Goal: Information Seeking & Learning: Learn about a topic

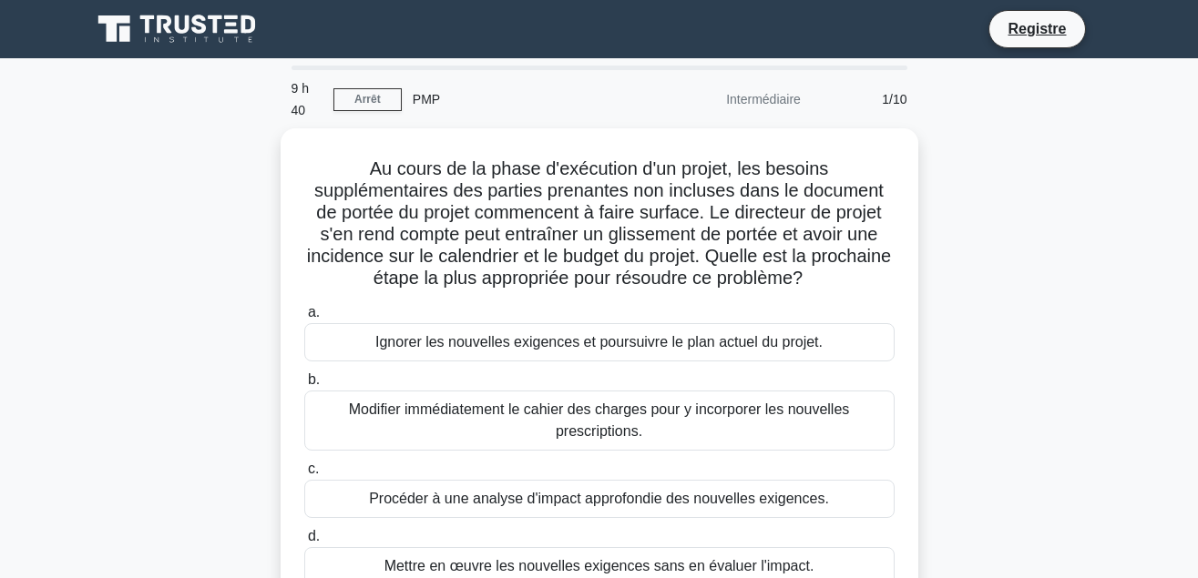
click at [990, 461] on div "Au cours de la phase d'exécution d'un projet, les besoins supplémentaires des p…" at bounding box center [599, 380] width 1038 height 505
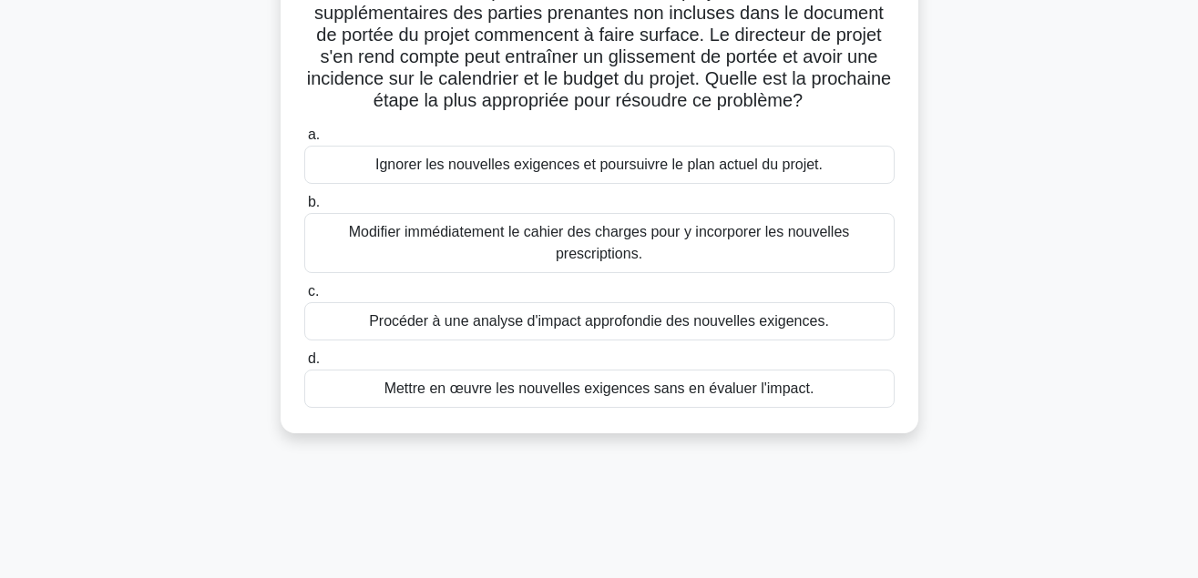
scroll to position [173, 0]
click at [698, 177] on div "Ignorer les nouvelles exigences et poursuivre le plan actuel du projet." at bounding box center [599, 165] width 590 height 38
click at [304, 141] on input "a. Ignorer les nouvelles exigences et poursuivre le plan actuel du projet." at bounding box center [304, 135] width 0 height 12
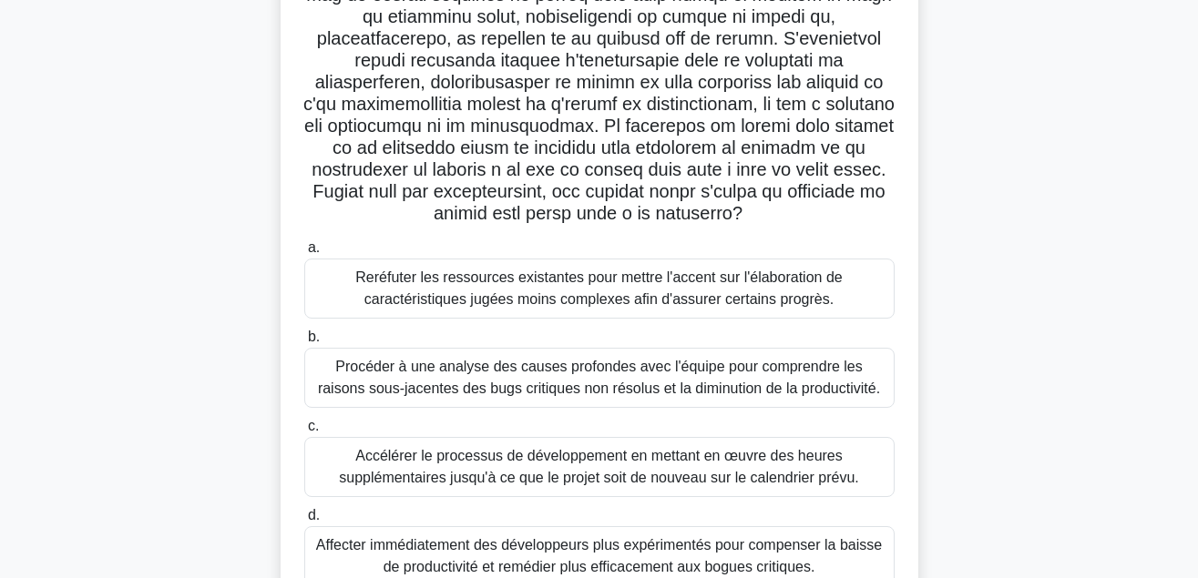
scroll to position [325, 0]
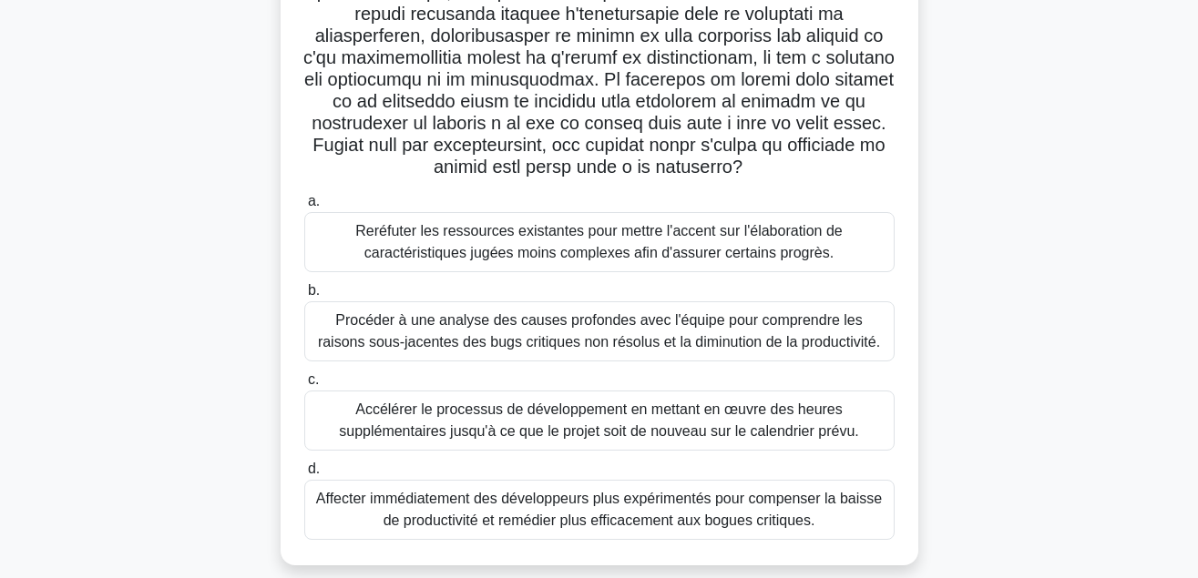
click at [645, 345] on div "Procéder à une analyse des causes profondes avec l'équipe pour comprendre les r…" at bounding box center [599, 331] width 590 height 60
click at [304, 297] on input "b. Procéder à une analyse des causes profondes avec l'équipe pour comprendre le…" at bounding box center [304, 291] width 0 height 12
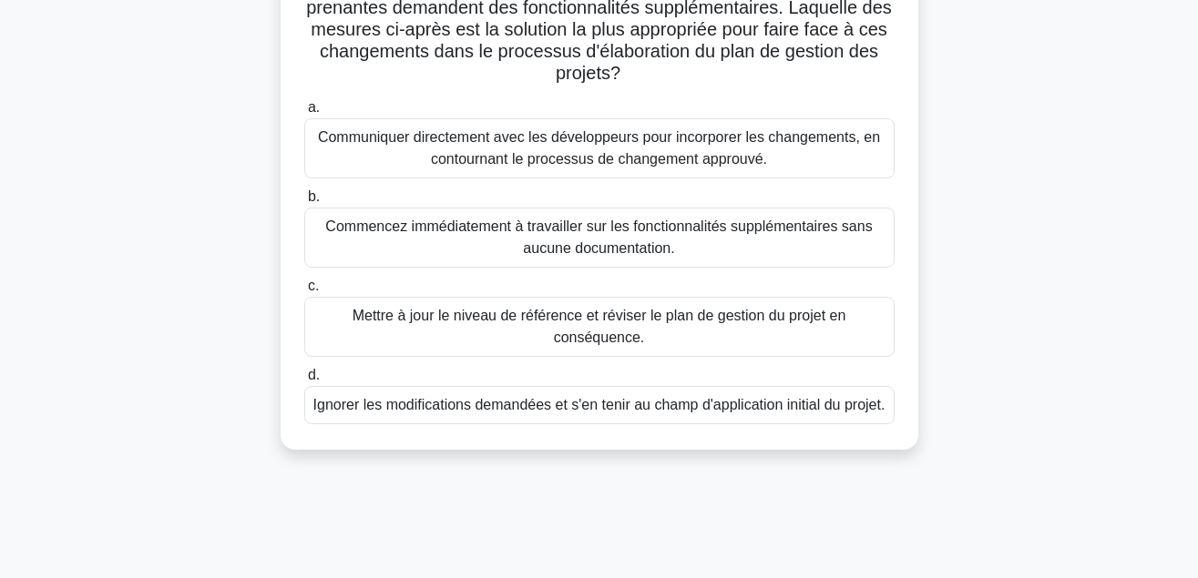
scroll to position [139, 0]
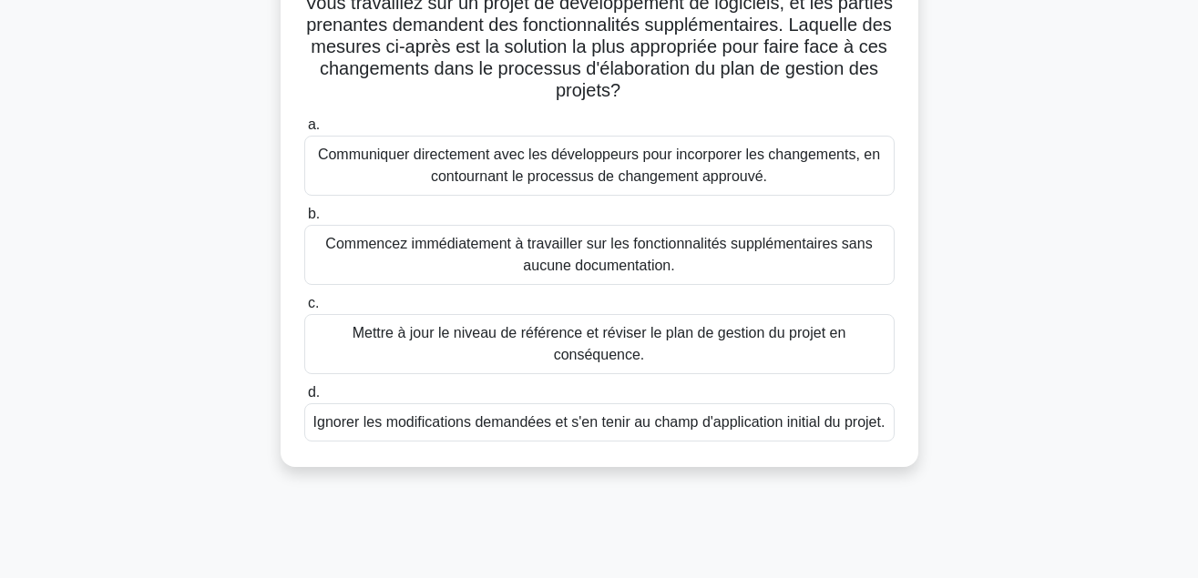
click at [626, 253] on div "Commencez immédiatement à travailler sur les fonctionnalités supplémentaires sa…" at bounding box center [599, 255] width 590 height 60
click at [304, 220] on input "b. Commencez immédiatement à travailler sur les fonctionnalités supplémentaires…" at bounding box center [304, 215] width 0 height 12
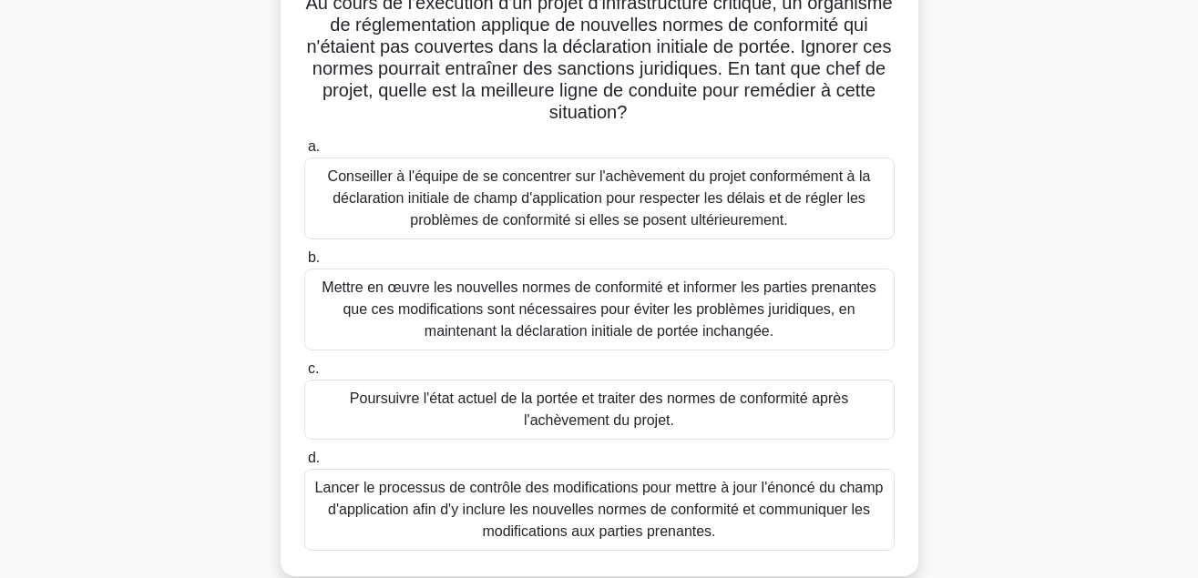
click at [627, 199] on div "Conseiller à l'équipe de se concentrer sur l'achèvement du projet conformément …" at bounding box center [599, 199] width 590 height 82
click at [304, 153] on input "a. Conseiller à l'équipe de se concentrer sur l'achèvement du projet conforméme…" at bounding box center [304, 147] width 0 height 12
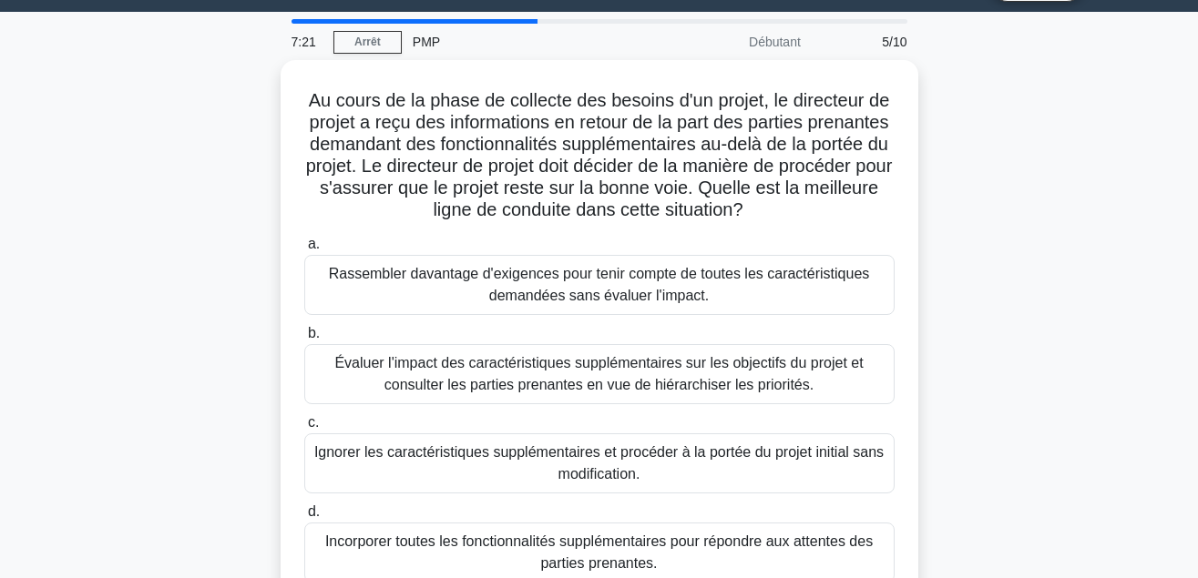
scroll to position [93, 0]
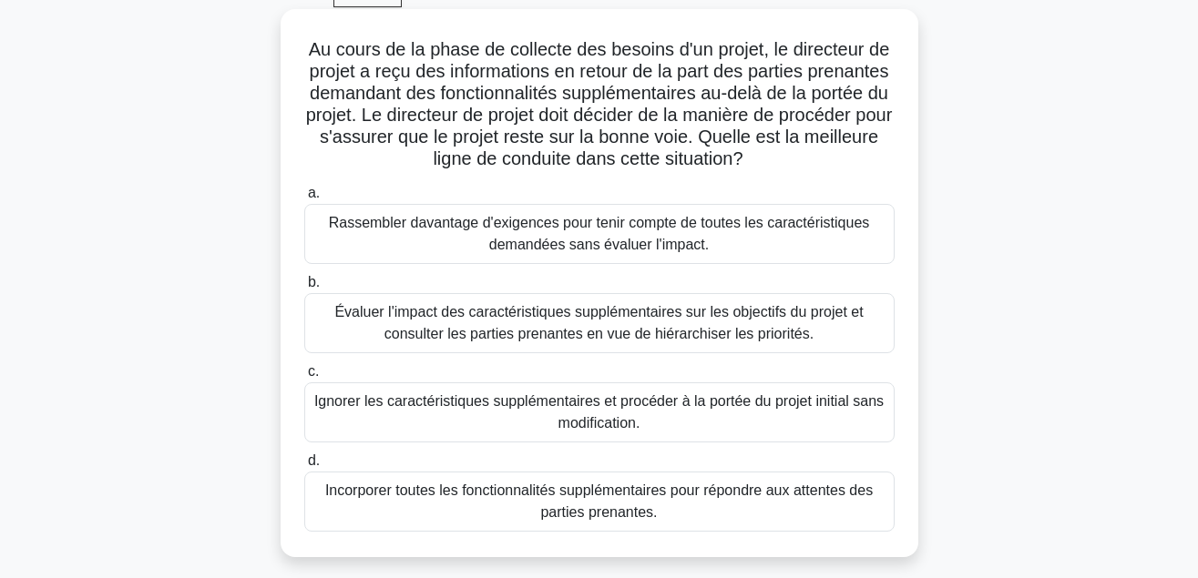
click at [573, 241] on div "Rassembler davantage d'exigences pour tenir compte de toutes les caractéristiqu…" at bounding box center [599, 234] width 590 height 60
click at [304, 199] on input "a. Rassembler davantage d'exigences pour tenir compte de toutes les caractérist…" at bounding box center [304, 194] width 0 height 12
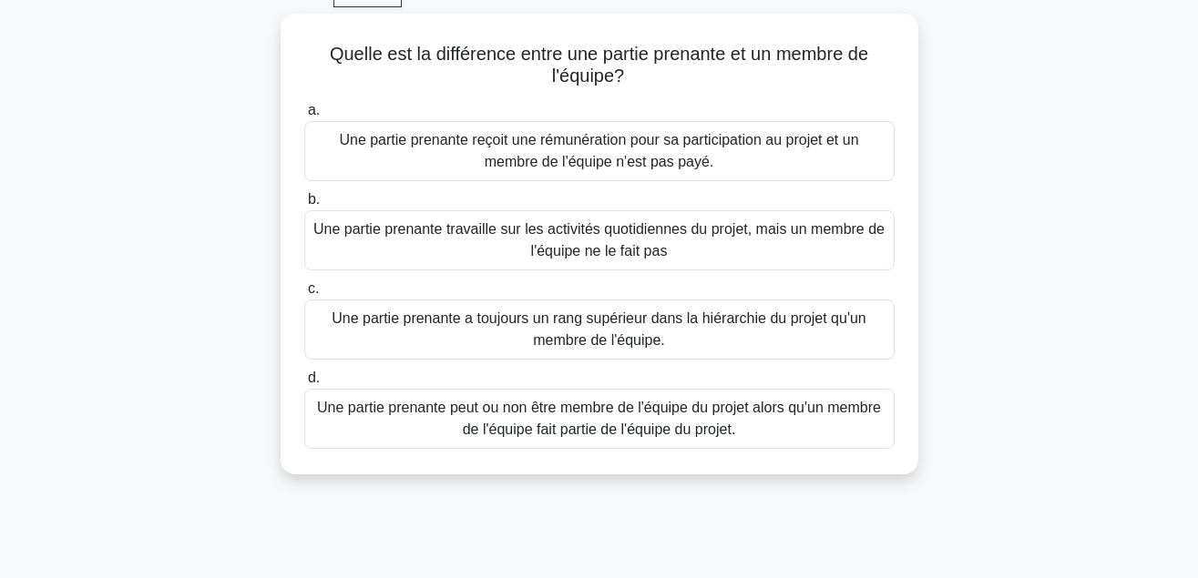
scroll to position [0, 0]
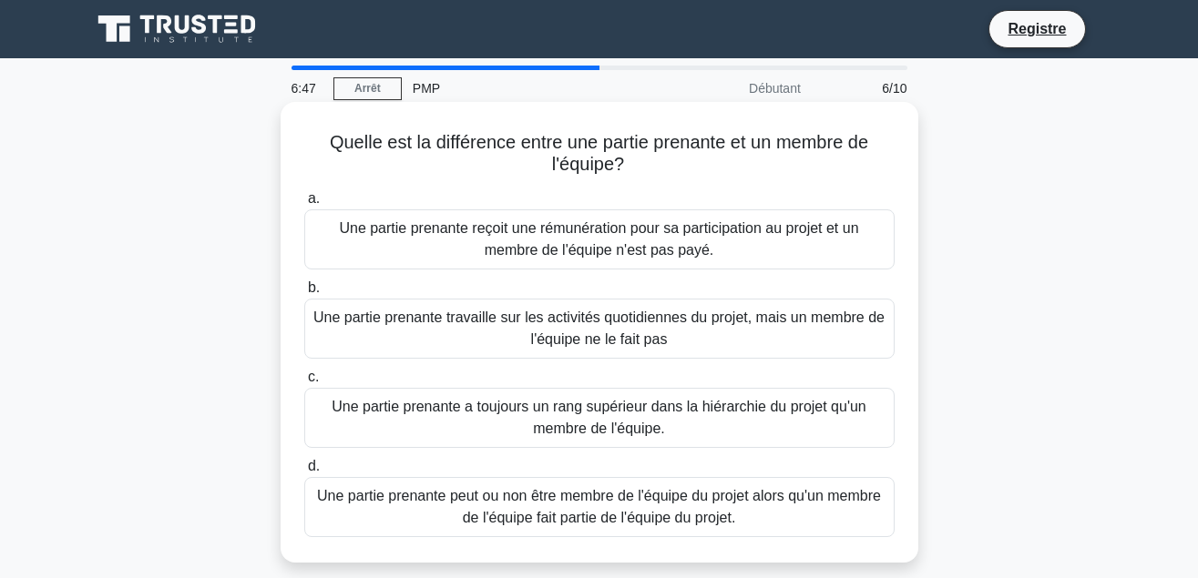
click at [733, 418] on div "Une partie prenante a toujours un rang supérieur dans la hiérarchie du projet q…" at bounding box center [599, 418] width 590 height 60
click at [304, 383] on input "c. Une partie prenante a toujours un rang supérieur dans la hiérarchie du proje…" at bounding box center [304, 378] width 0 height 12
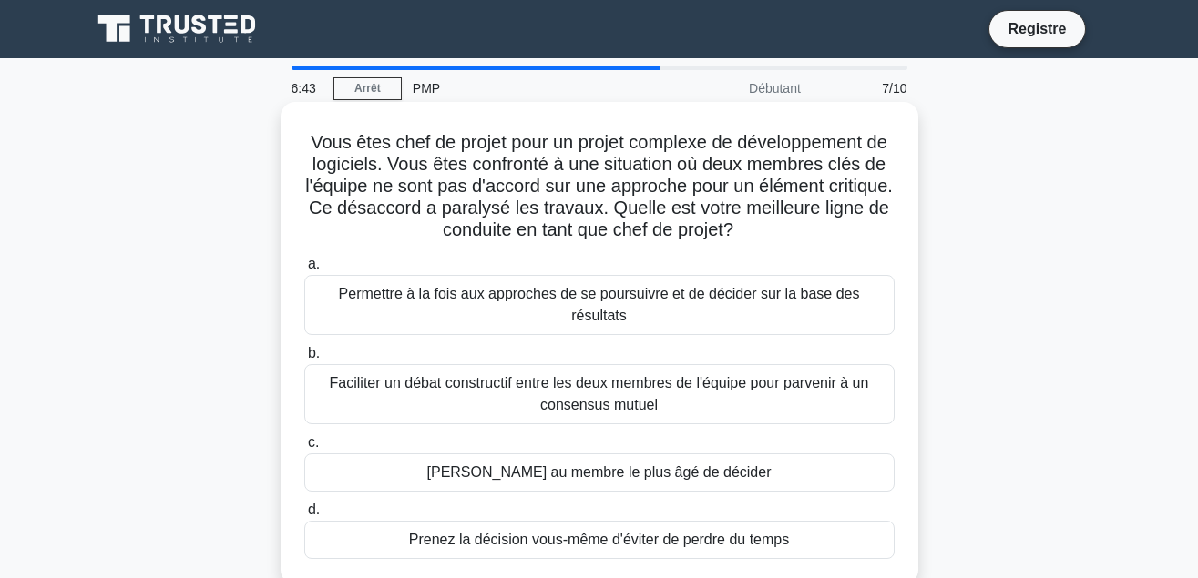
click at [516, 386] on div "Faciliter un débat constructif entre les deux membres de l'équipe pour parvenir…" at bounding box center [599, 394] width 590 height 60
click at [304, 360] on input "b. Faciliter un débat constructif entre les deux membres de l'équipe pour parve…" at bounding box center [304, 354] width 0 height 12
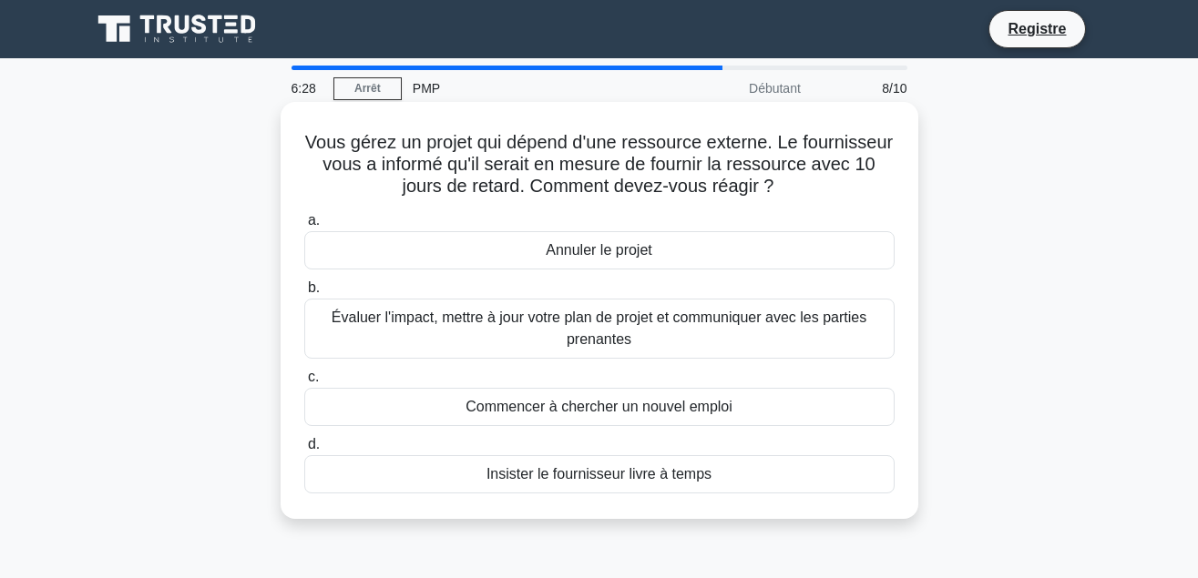
click at [626, 257] on div "Annuler le projet" at bounding box center [599, 250] width 590 height 38
click at [304, 227] on input "a. Annuler le projet" at bounding box center [304, 221] width 0 height 12
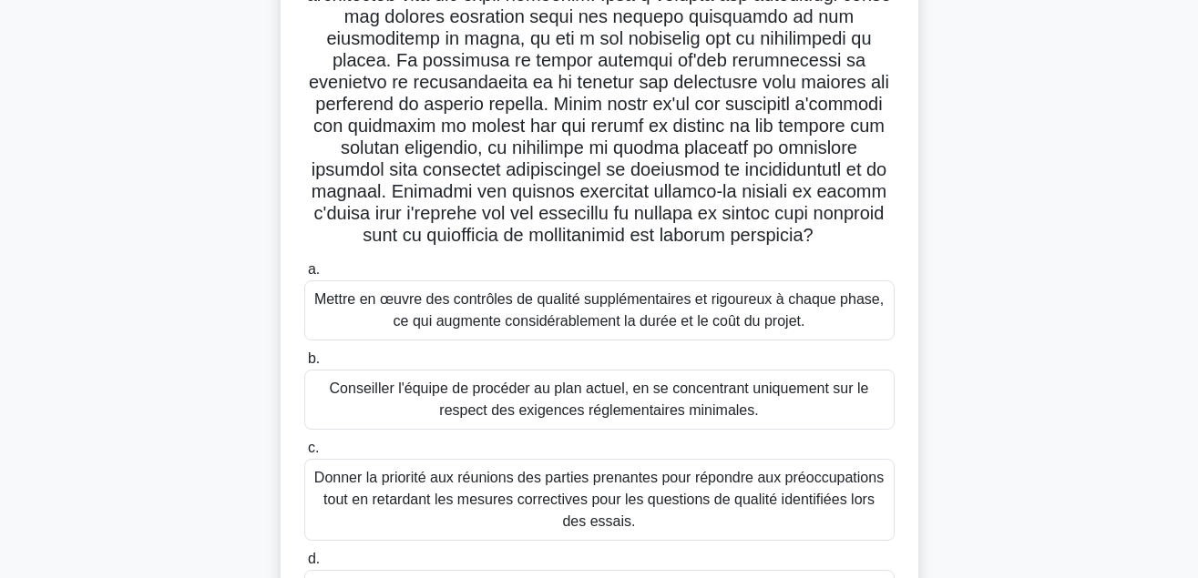
scroll to position [279, 0]
click at [519, 415] on div "Conseiller l'équipe de procéder au plan actuel, en se concentrant uniquement su…" at bounding box center [599, 400] width 590 height 60
click at [304, 365] on input "b. Conseiller l'équipe de procéder au plan actuel, en se concentrant uniquement…" at bounding box center [304, 359] width 0 height 12
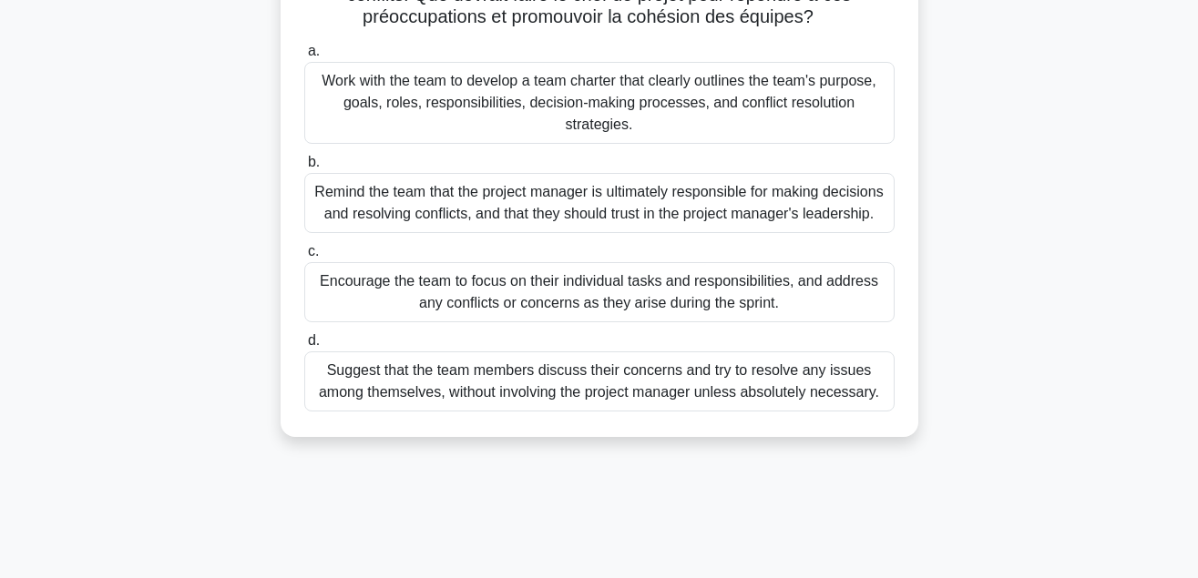
scroll to position [0, 0]
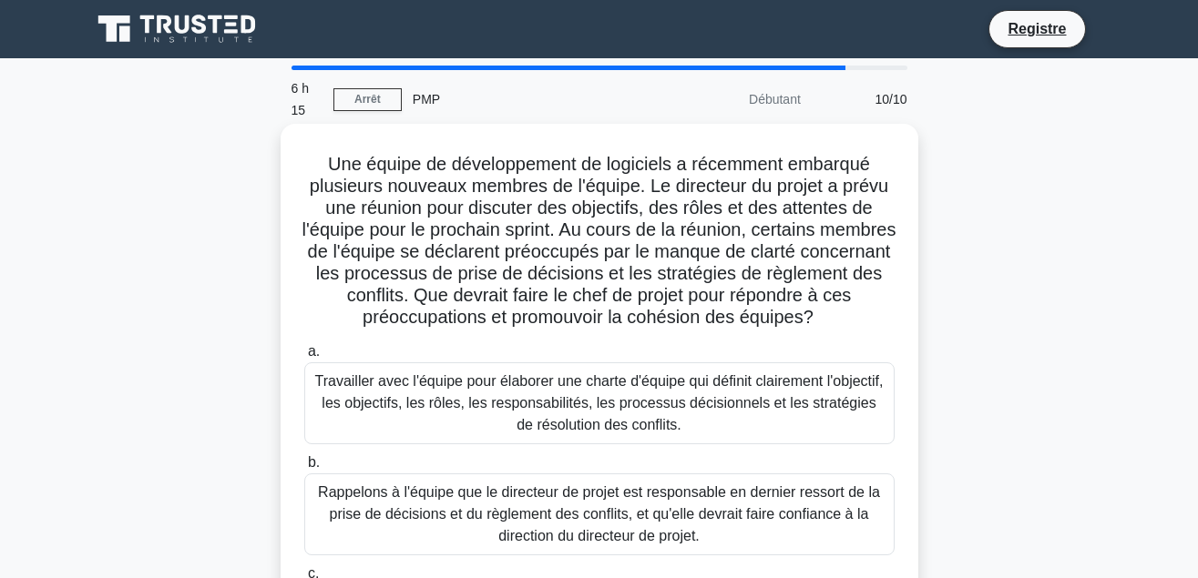
click at [645, 496] on div "Rappelons à l'équipe que le directeur de projet est responsable en dernier ress…" at bounding box center [599, 515] width 590 height 82
click at [304, 469] on input "b. Rappelons à l'équipe que le directeur de projet est responsable en dernier r…" at bounding box center [304, 463] width 0 height 12
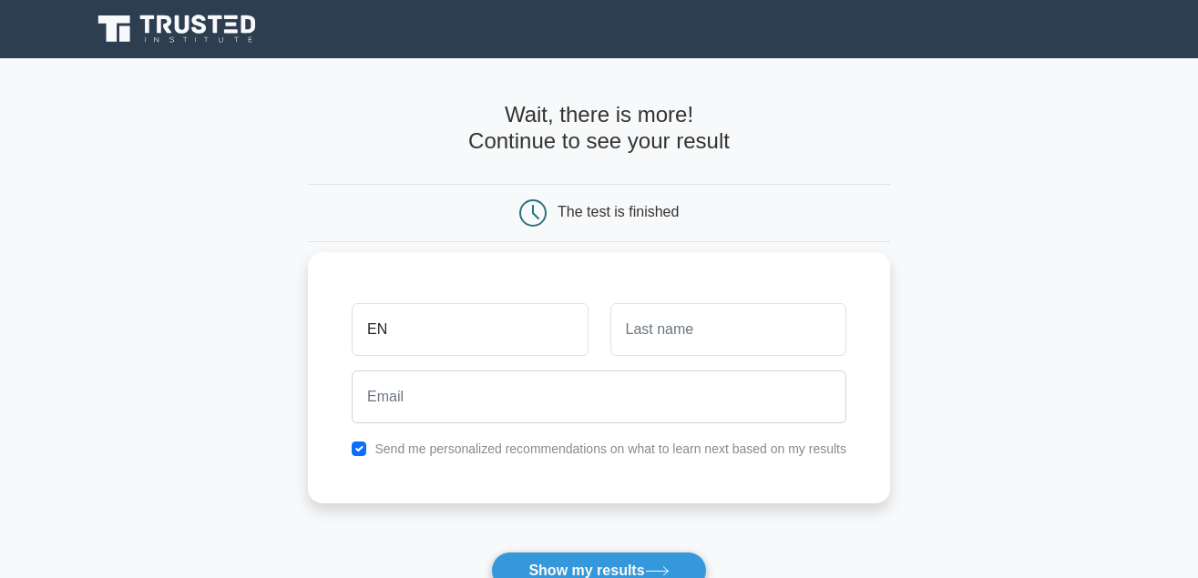
type input "E"
type input "enintsoa"
click at [656, 323] on input "text" at bounding box center [728, 329] width 236 height 53
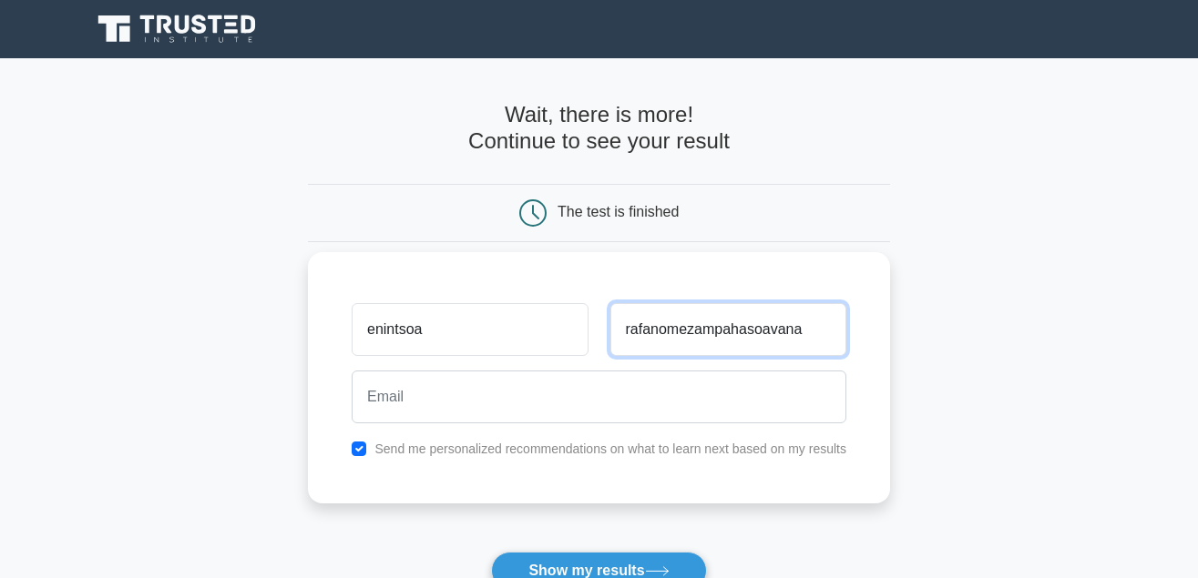
type input "rafanomezampahasoavana"
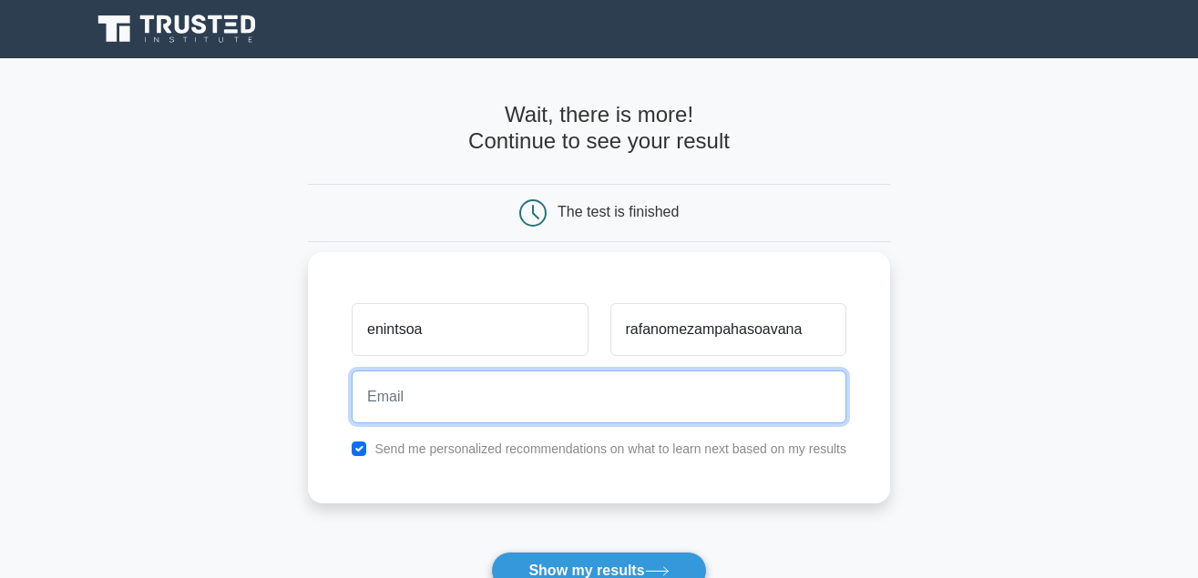
click at [435, 399] on input "email" at bounding box center [599, 397] width 495 height 53
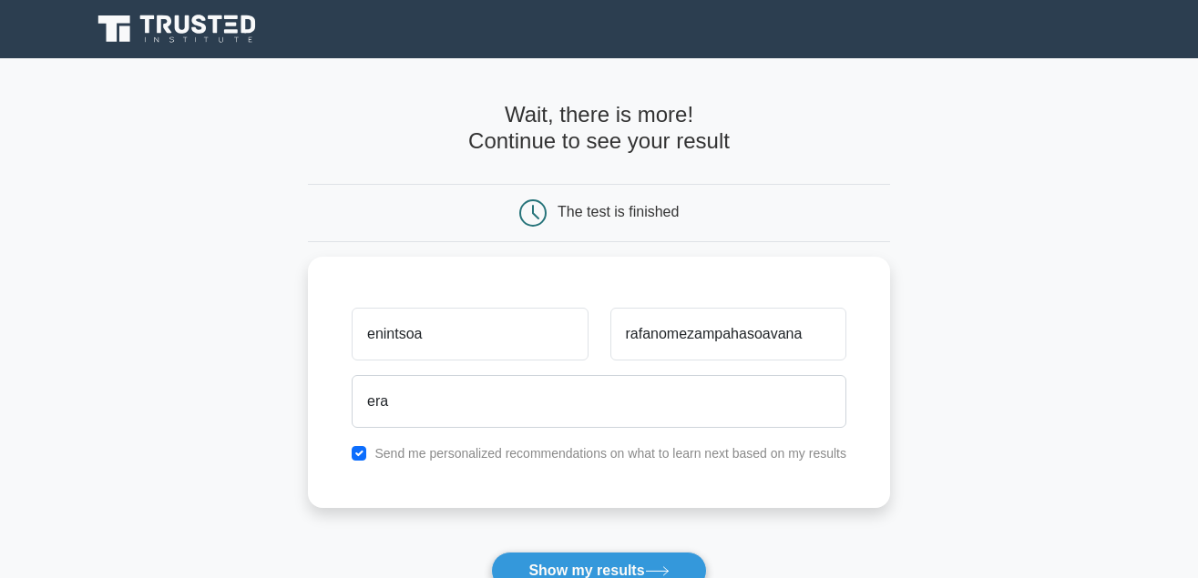
click at [380, 524] on form "Wait, there is more! Continue to see your result The test is finished enintsoa …" at bounding box center [599, 386] width 582 height 568
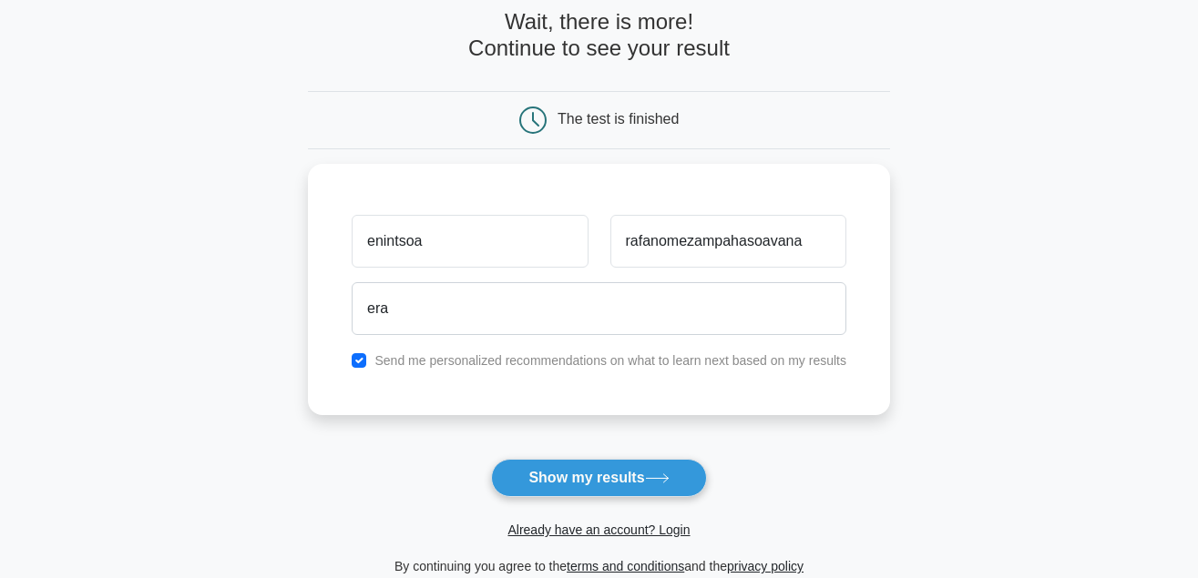
scroll to position [139, 0]
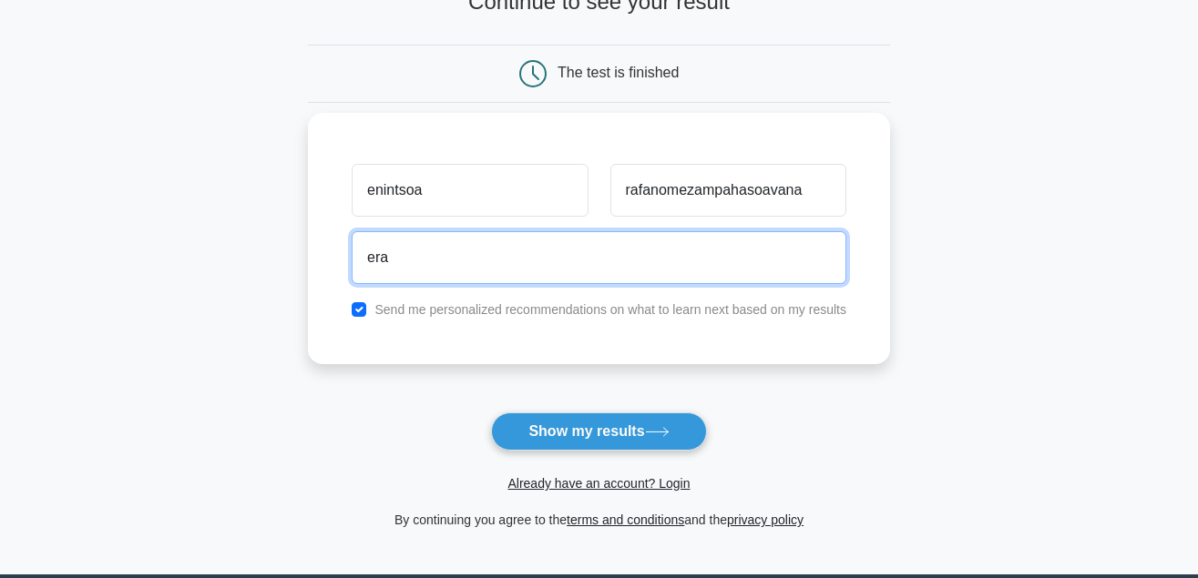
click at [447, 270] on input "era" at bounding box center [599, 257] width 495 height 53
type input "[EMAIL_ADDRESS][DOMAIN_NAME]"
click at [491, 413] on button "Show my results" at bounding box center [598, 432] width 215 height 38
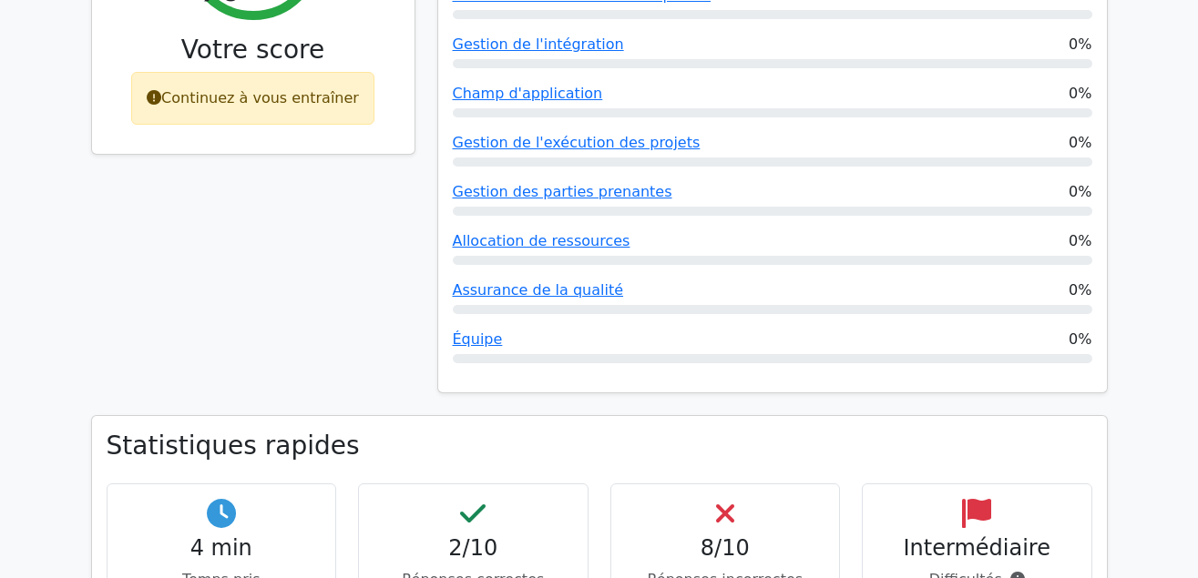
scroll to position [836, 0]
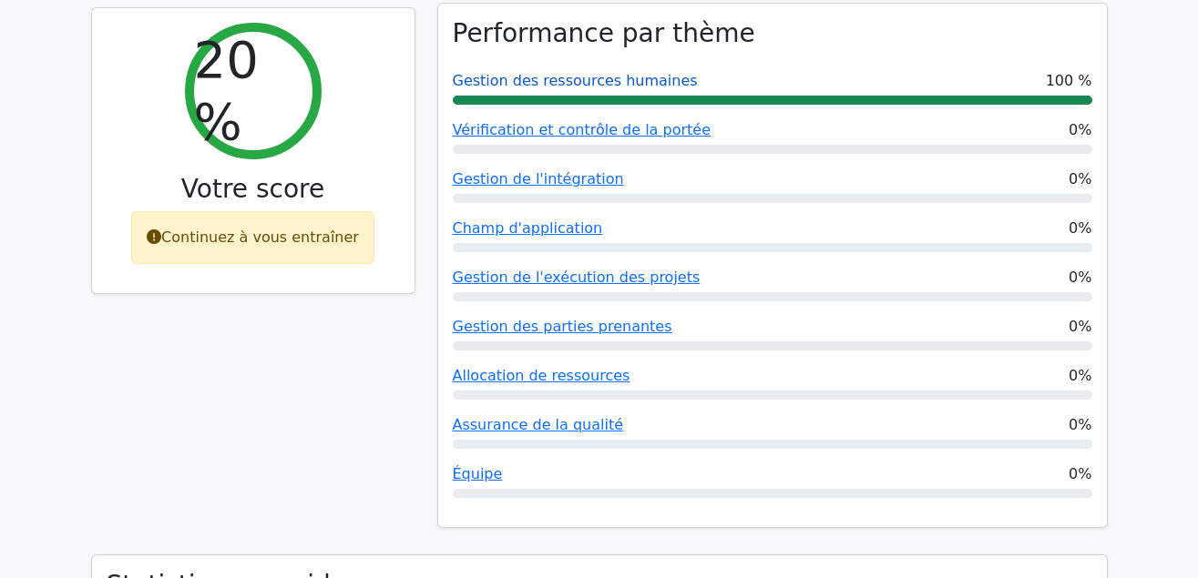
click at [596, 89] on link "Gestion des ressources humaines" at bounding box center [575, 80] width 245 height 17
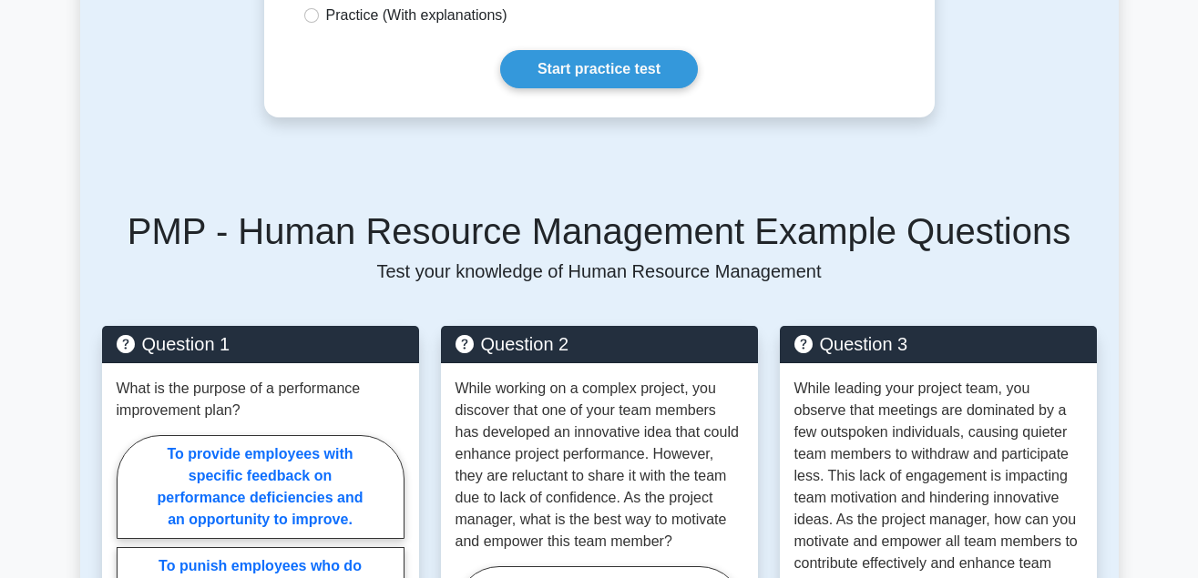
scroll to position [882, 0]
